Goal: Task Accomplishment & Management: Use online tool/utility

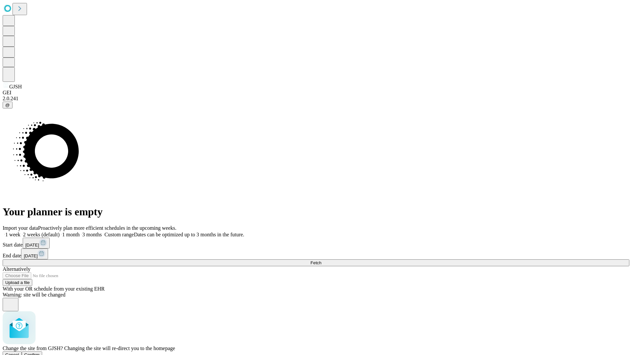
click at [40, 353] on span "Confirm" at bounding box center [31, 355] width 15 height 5
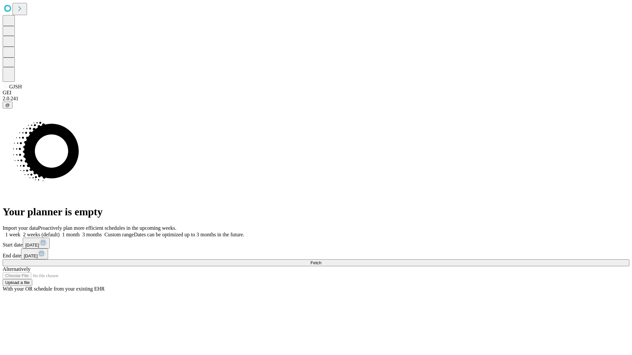
click at [80, 232] on label "1 month" at bounding box center [70, 235] width 20 height 6
click at [321, 261] on span "Fetch" at bounding box center [315, 263] width 11 height 5
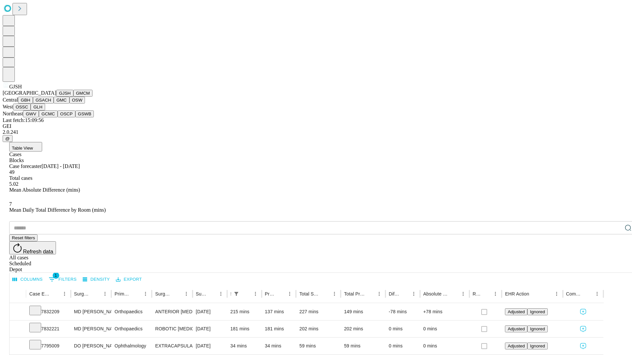
click at [73, 97] on button "GMCM" at bounding box center [82, 93] width 19 height 7
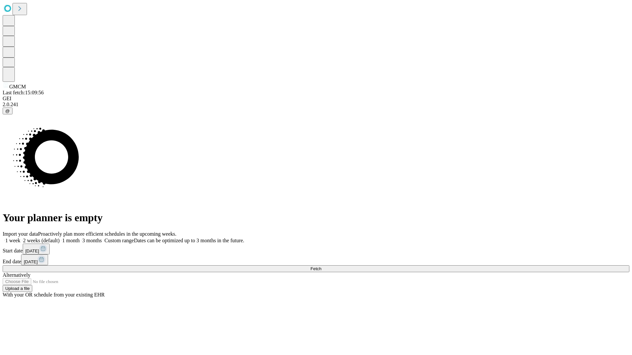
click at [80, 238] on label "1 month" at bounding box center [70, 241] width 20 height 6
click at [321, 267] on span "Fetch" at bounding box center [315, 269] width 11 height 5
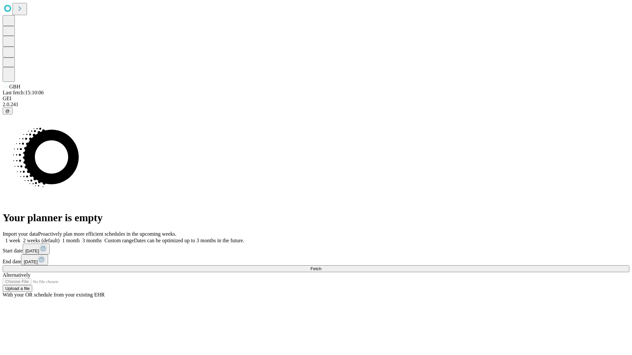
click at [80, 238] on label "1 month" at bounding box center [70, 241] width 20 height 6
click at [321, 267] on span "Fetch" at bounding box center [315, 269] width 11 height 5
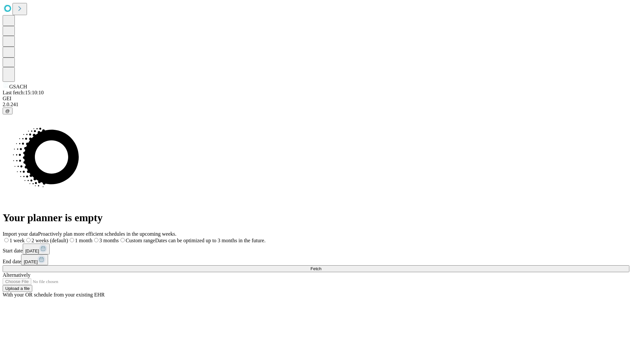
click at [92, 238] on label "1 month" at bounding box center [80, 241] width 24 height 6
click at [321, 267] on span "Fetch" at bounding box center [315, 269] width 11 height 5
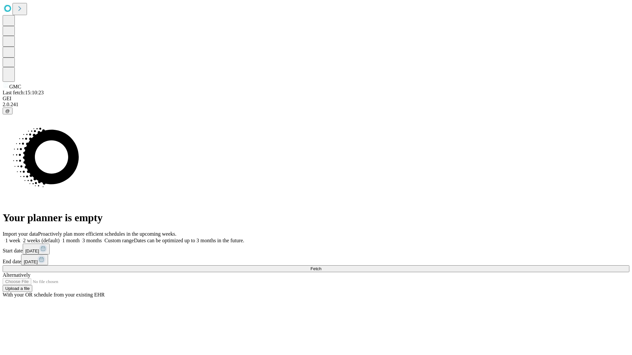
click at [80, 238] on label "1 month" at bounding box center [70, 241] width 20 height 6
click at [321, 267] on span "Fetch" at bounding box center [315, 269] width 11 height 5
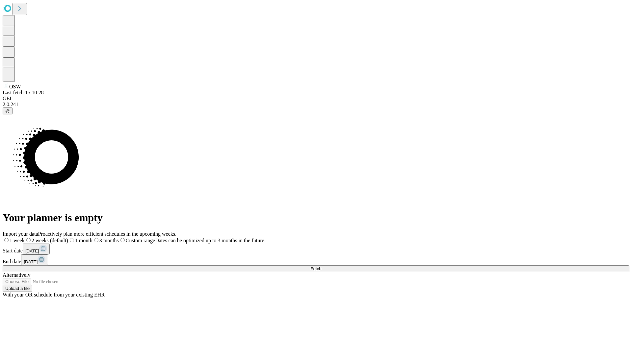
click at [321, 267] on span "Fetch" at bounding box center [315, 269] width 11 height 5
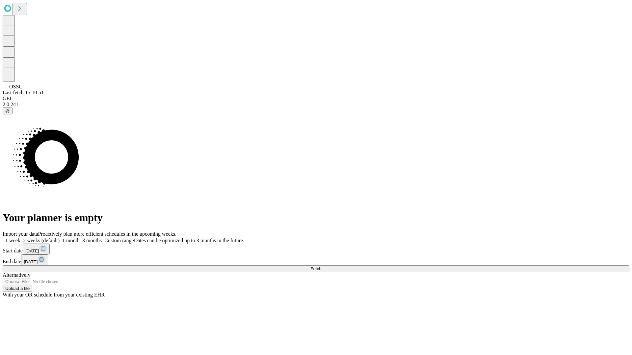
click at [80, 238] on label "1 month" at bounding box center [70, 241] width 20 height 6
click at [321, 267] on span "Fetch" at bounding box center [315, 269] width 11 height 5
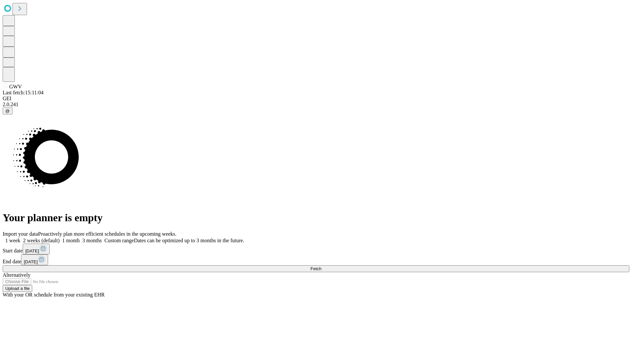
click at [80, 238] on label "1 month" at bounding box center [70, 241] width 20 height 6
click at [321, 267] on span "Fetch" at bounding box center [315, 269] width 11 height 5
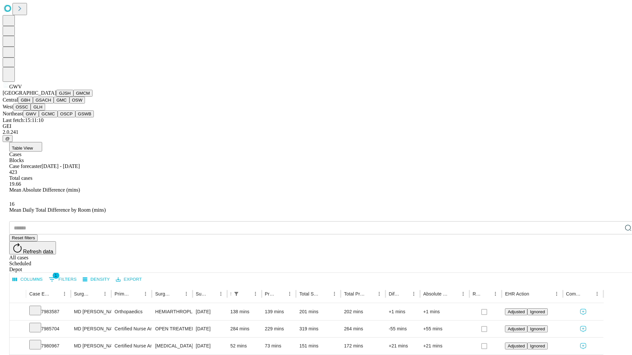
click at [51, 117] on button "GCMC" at bounding box center [48, 114] width 19 height 7
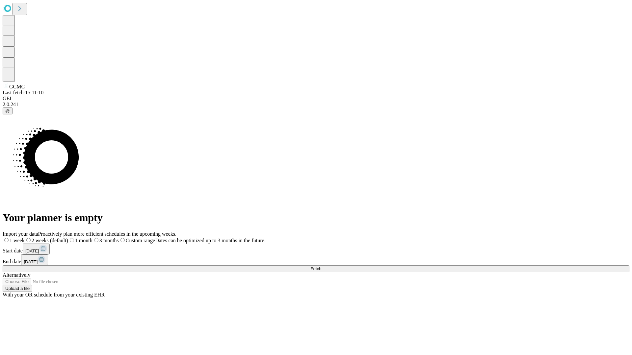
click at [92, 238] on label "1 month" at bounding box center [80, 241] width 24 height 6
click at [321, 267] on span "Fetch" at bounding box center [315, 269] width 11 height 5
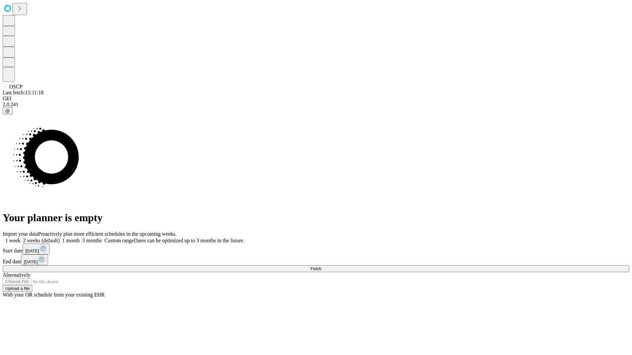
click at [80, 238] on label "1 month" at bounding box center [70, 241] width 20 height 6
click at [321, 267] on span "Fetch" at bounding box center [315, 269] width 11 height 5
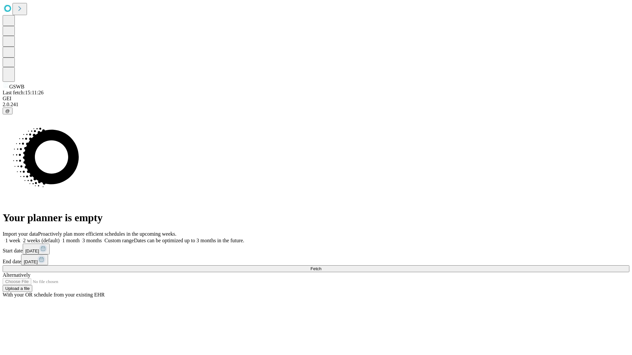
click at [321, 267] on span "Fetch" at bounding box center [315, 269] width 11 height 5
